Goal: Information Seeking & Learning: Learn about a topic

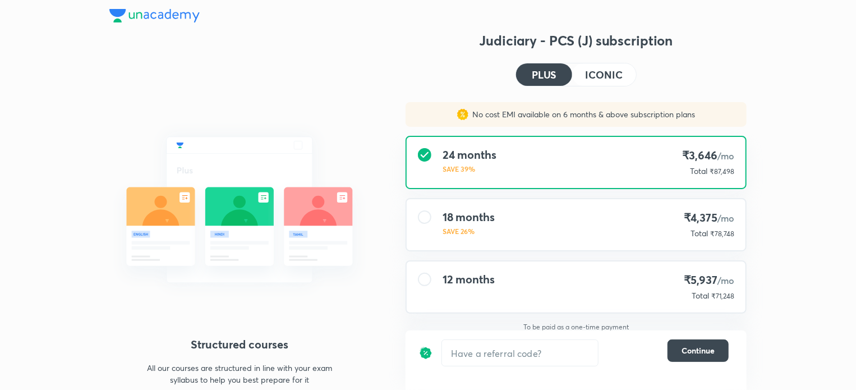
click at [150, 16] on img at bounding box center [154, 15] width 90 height 13
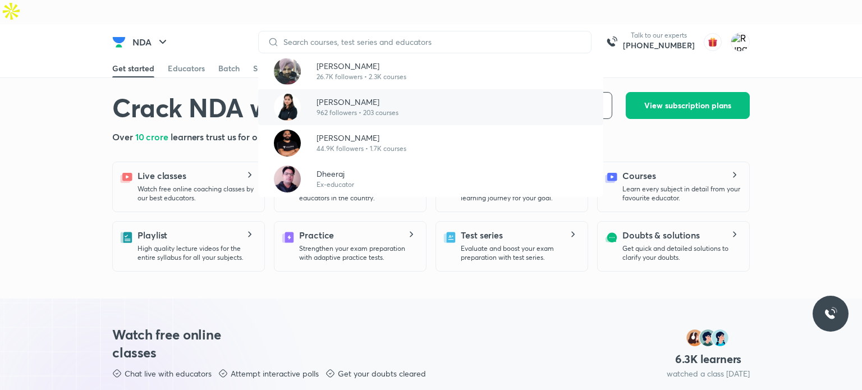
click at [344, 108] on p "962 followers • 203 courses" at bounding box center [357, 113] width 82 height 10
